Goal: Information Seeking & Learning: Learn about a topic

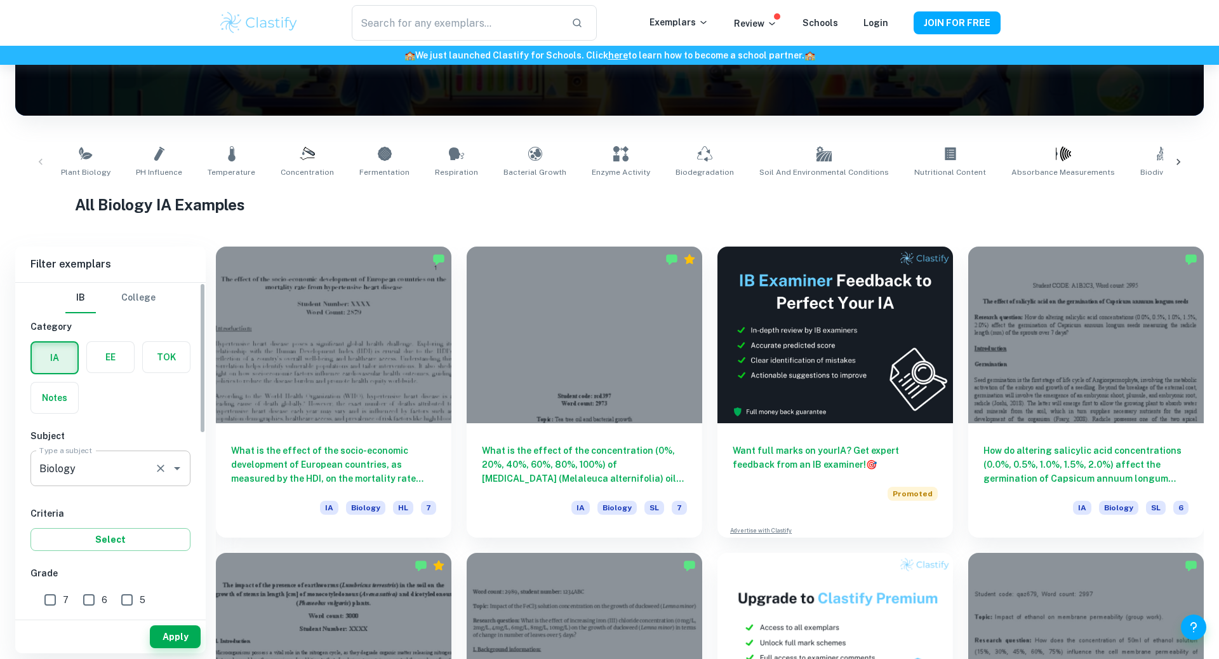
scroll to position [163, 0]
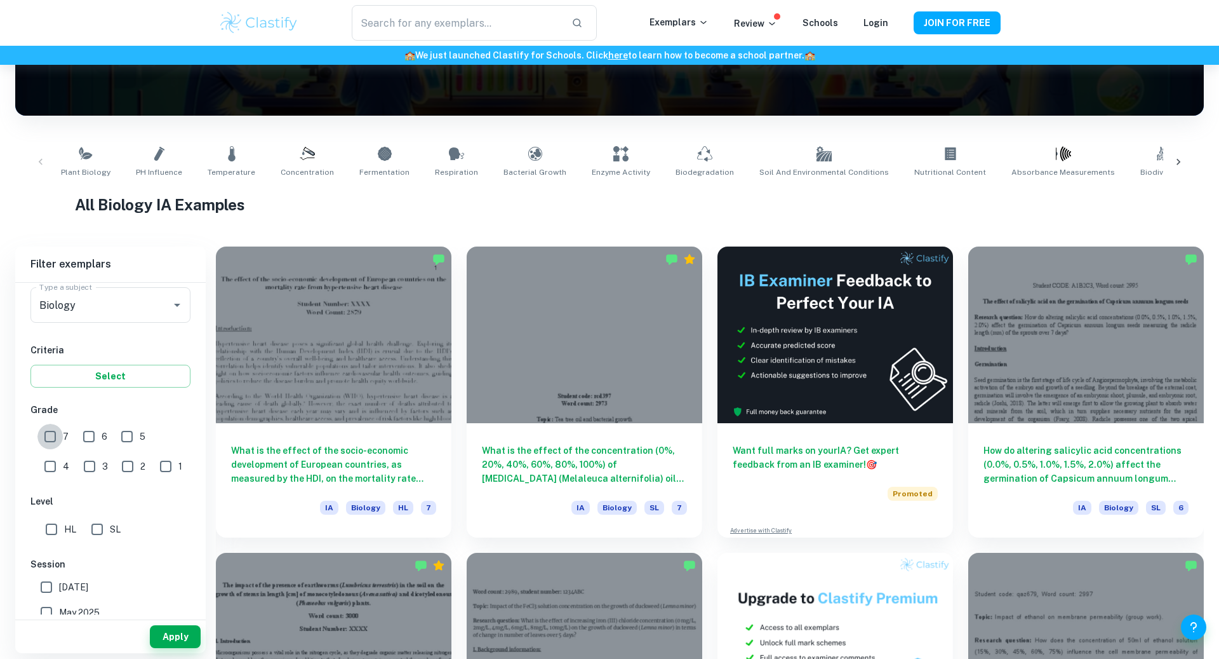
click at [48, 434] on input "7" at bounding box center [49, 436] width 25 height 25
checkbox input "true"
click at [48, 516] on input "HL" at bounding box center [51, 528] width 25 height 25
checkbox input "true"
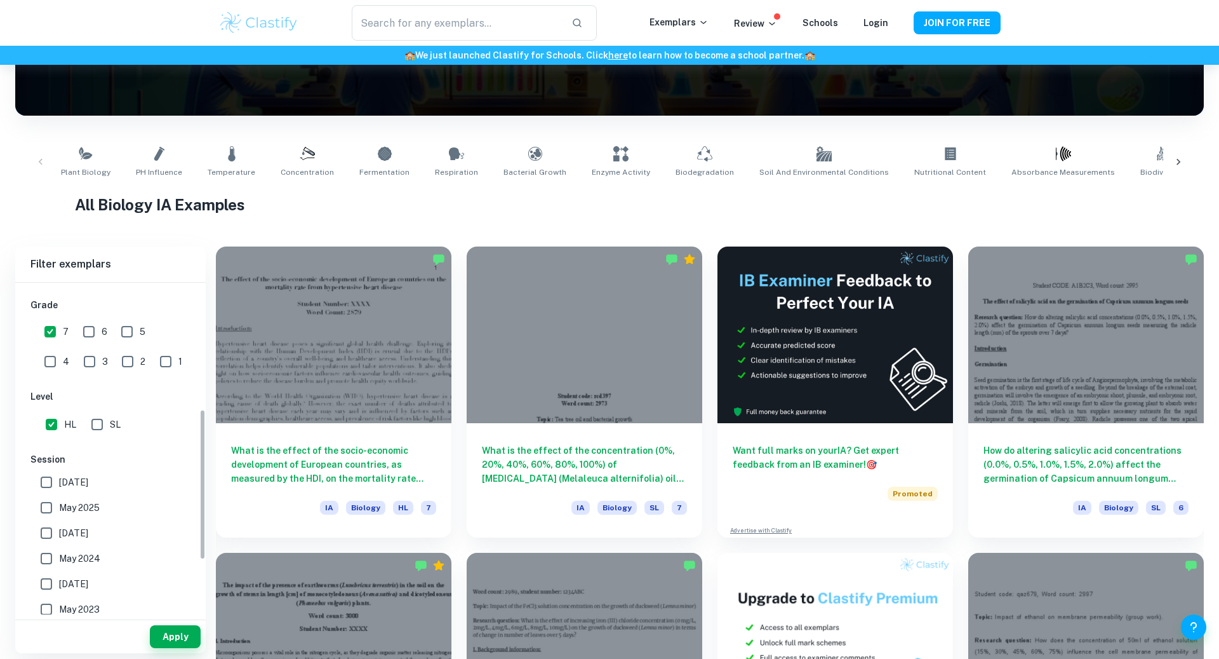
scroll to position [279, 0]
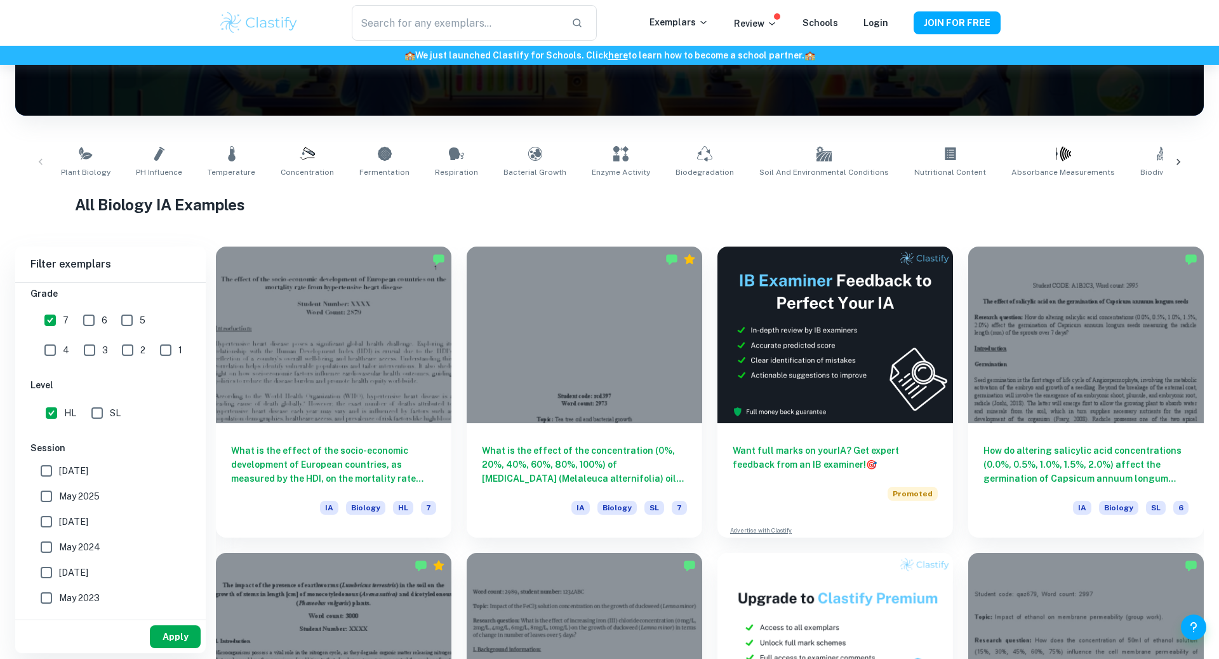
click at [164, 638] on button "Apply" at bounding box center [175, 636] width 51 height 23
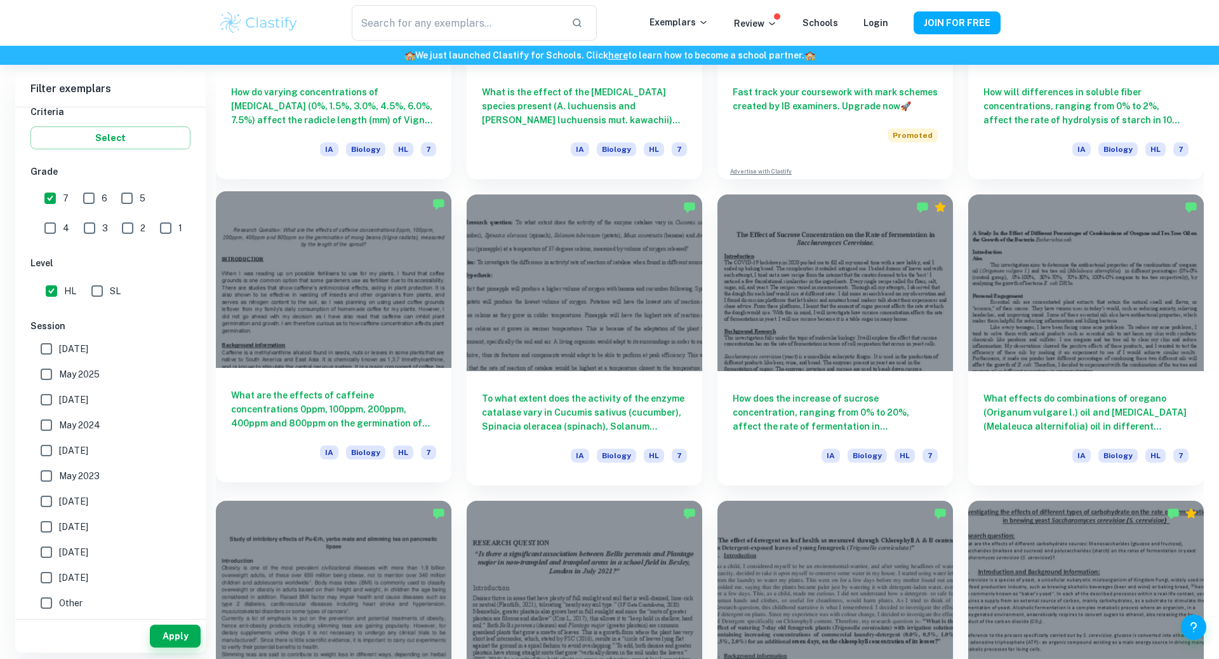
scroll to position [2086, 0]
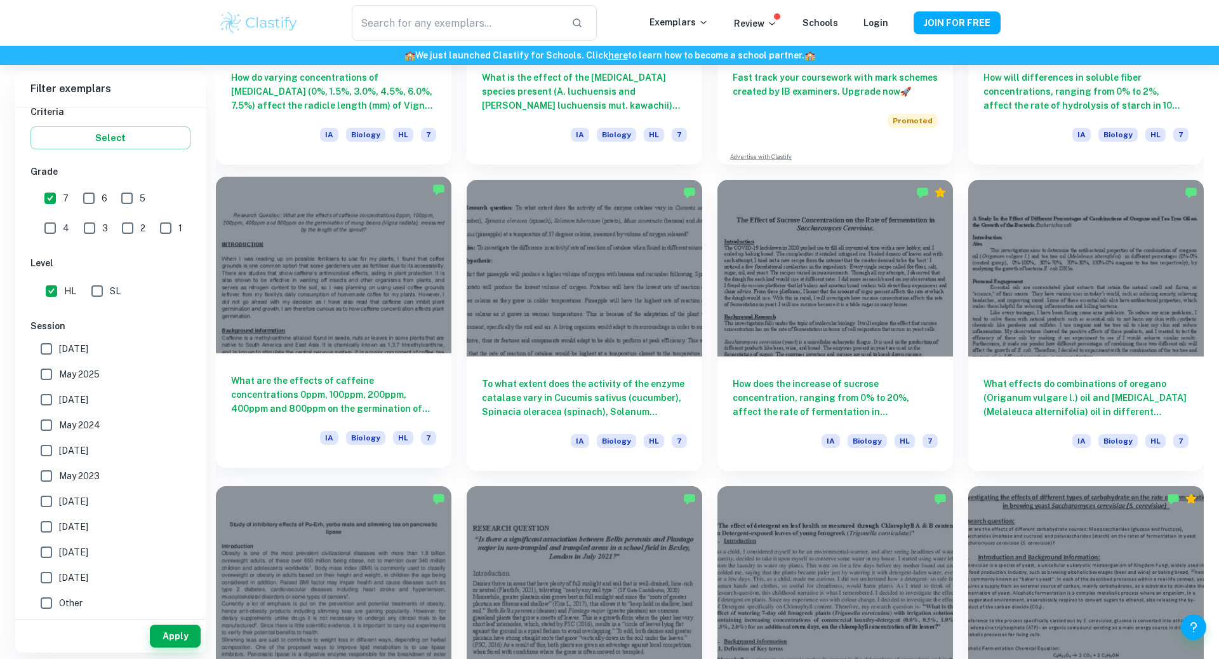
click at [426, 373] on h6 "What are the effects of caffeine concentrations 0ppm, 100ppm, 200ppm, 400ppm an…" at bounding box center [333, 394] width 205 height 42
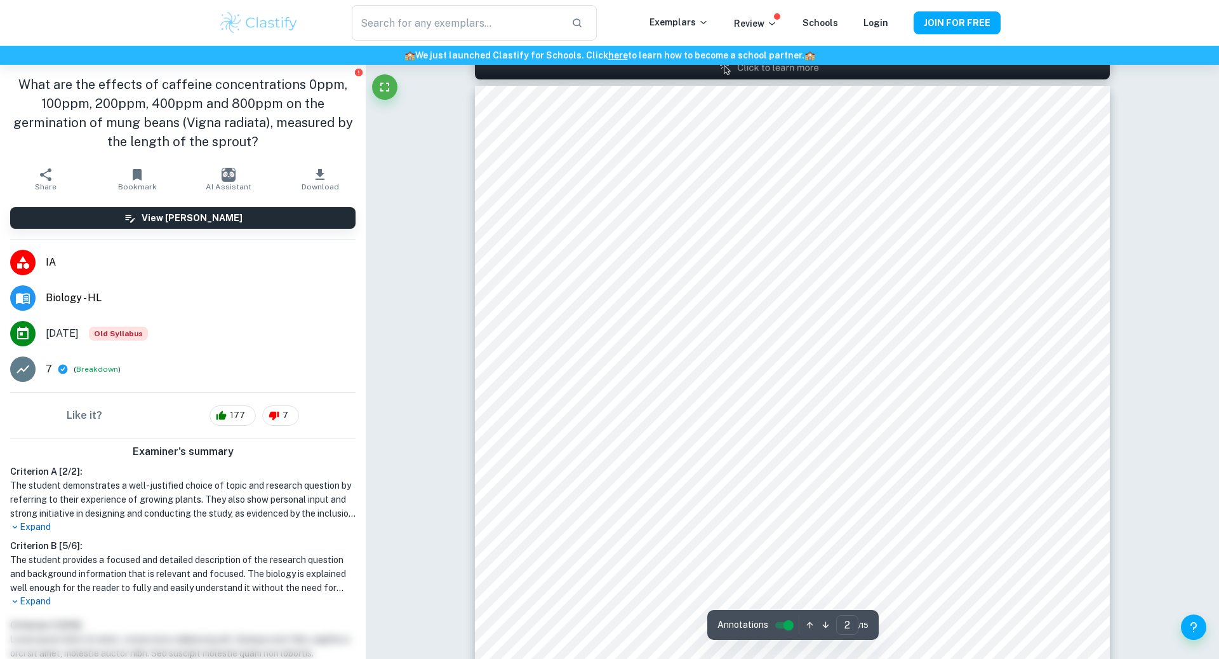
type input "1"
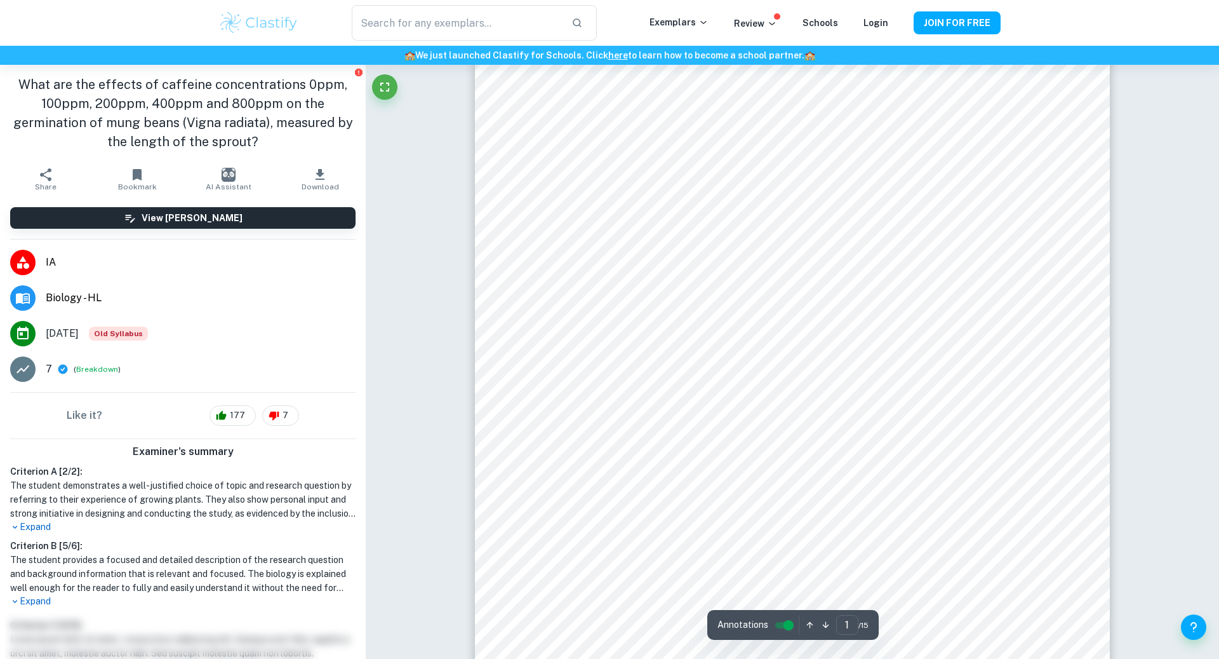
scroll to position [152, 0]
